Goal: Complete application form

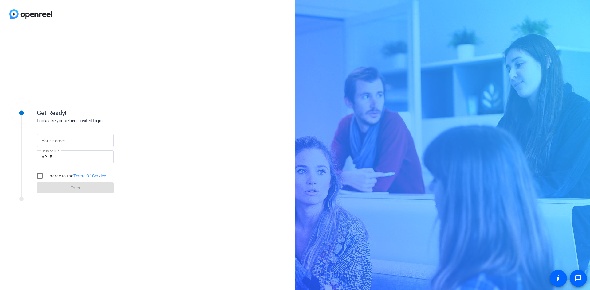
click at [65, 142] on span at bounding box center [65, 140] width 2 height 5
click at [65, 142] on input "Your name" at bounding box center [75, 140] width 67 height 7
type input "[PERSON_NAME]"
click at [38, 176] on input "I agree to the Terms Of Service" at bounding box center [40, 176] width 12 height 12
checkbox input "true"
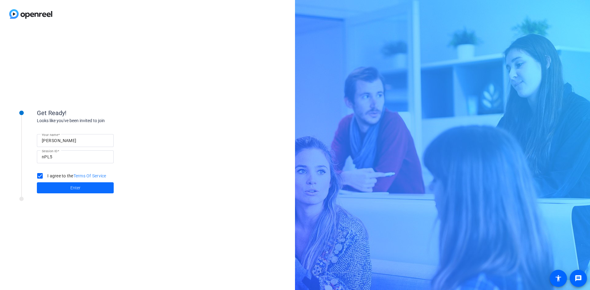
click at [59, 190] on span at bounding box center [75, 188] width 77 height 15
click at [59, 190] on div "Please wait..." at bounding box center [75, 188] width 77 height 6
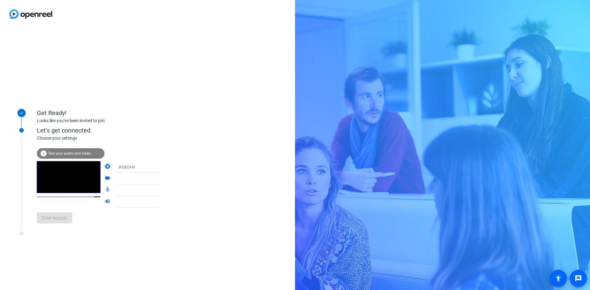
click at [162, 166] on icon at bounding box center [165, 166] width 7 height 7
click at [154, 166] on div at bounding box center [295, 145] width 590 height 290
click at [162, 180] on icon at bounding box center [165, 178] width 7 height 7
click at [154, 180] on div at bounding box center [295, 145] width 590 height 290
click at [162, 169] on icon at bounding box center [165, 166] width 7 height 7
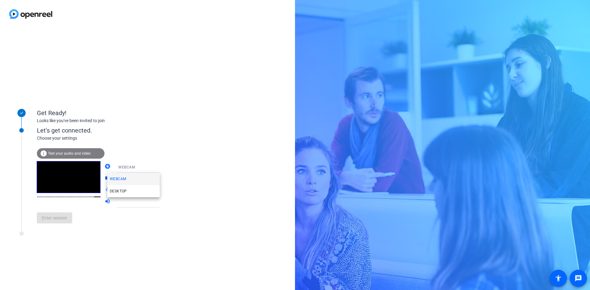
click at [150, 169] on div at bounding box center [295, 145] width 590 height 290
